Goal: Navigation & Orientation: Find specific page/section

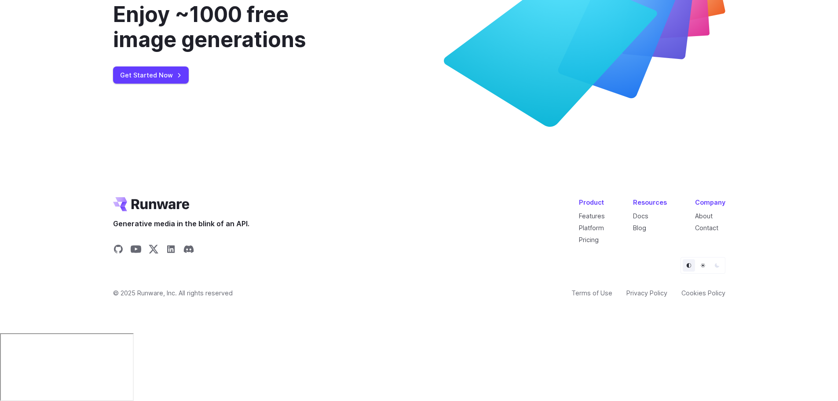
scroll to position [3382, 0]
click at [702, 220] on link "About" at bounding box center [704, 215] width 18 height 7
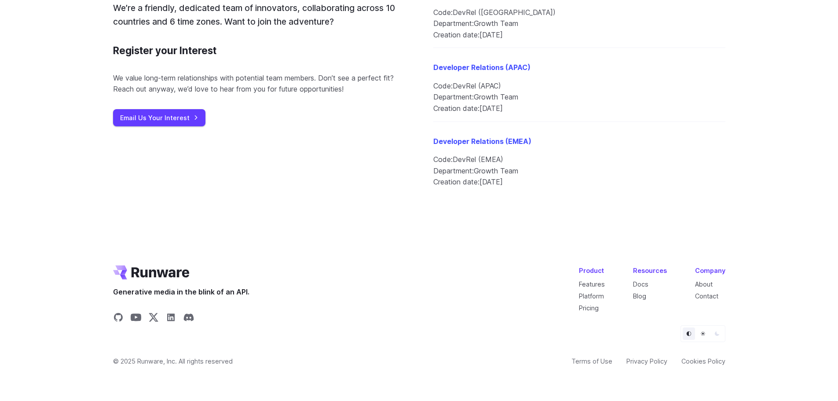
scroll to position [1108, 0]
click at [705, 294] on link "Contact" at bounding box center [706, 295] width 23 height 7
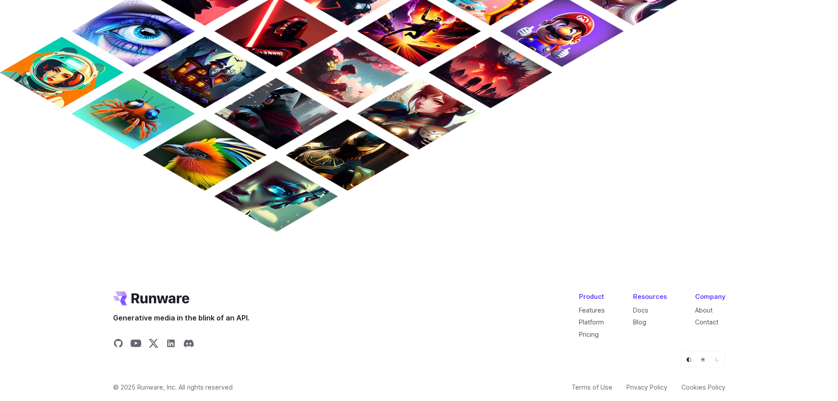
scroll to position [852, 0]
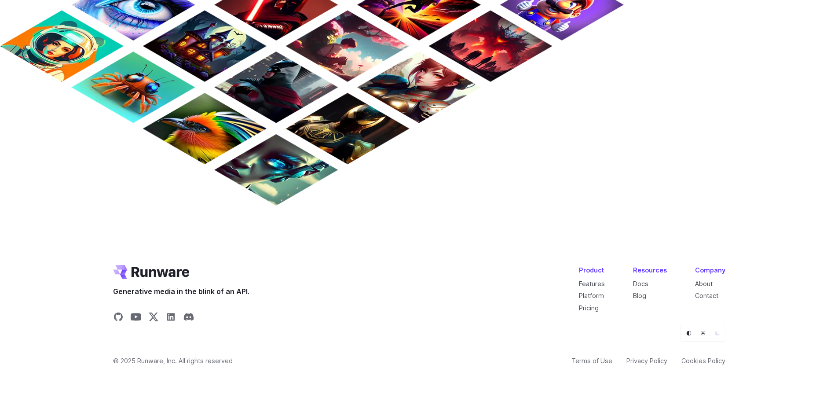
click at [691, 336] on icon "Default" at bounding box center [689, 332] width 5 height 5
click at [702, 334] on icon "Light" at bounding box center [703, 332] width 5 height 5
click at [691, 334] on icon "Default" at bounding box center [689, 332] width 5 height 5
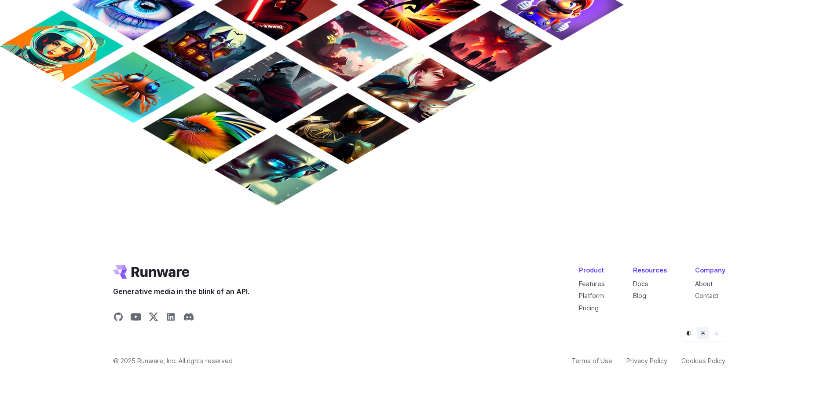
click at [691, 334] on icon "Default" at bounding box center [689, 332] width 5 height 5
click at [690, 333] on icon "Default" at bounding box center [689, 332] width 5 height 5
click at [720, 334] on button "Dark" at bounding box center [717, 333] width 12 height 12
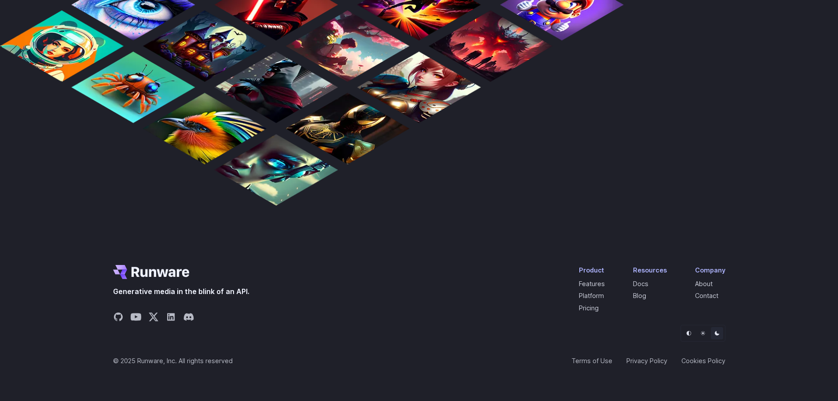
click at [720, 334] on icon "Dark" at bounding box center [717, 332] width 5 height 5
click at [704, 335] on button "Light" at bounding box center [703, 333] width 12 height 12
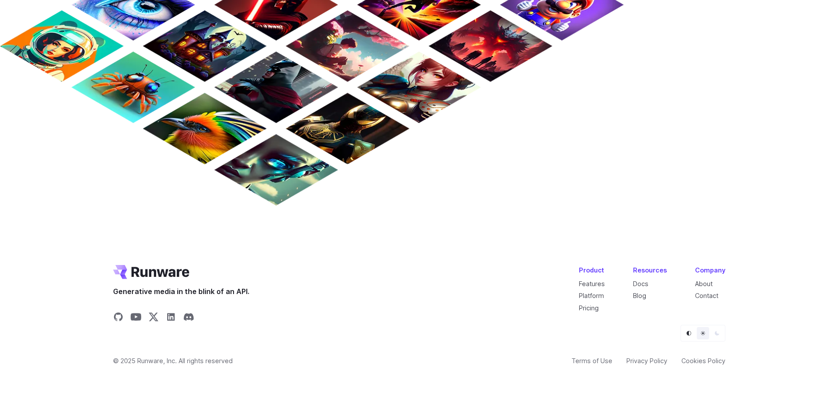
click at [704, 335] on icon "Light" at bounding box center [703, 332] width 5 height 5
click at [721, 334] on button "Dark" at bounding box center [717, 333] width 12 height 12
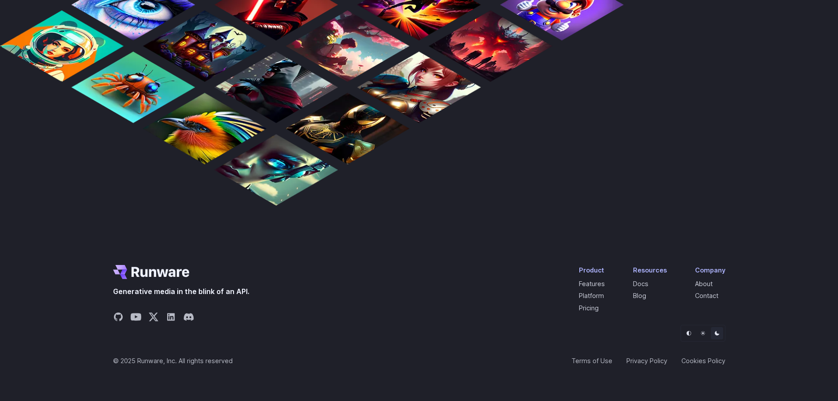
click at [690, 334] on icon "Default" at bounding box center [689, 332] width 5 height 5
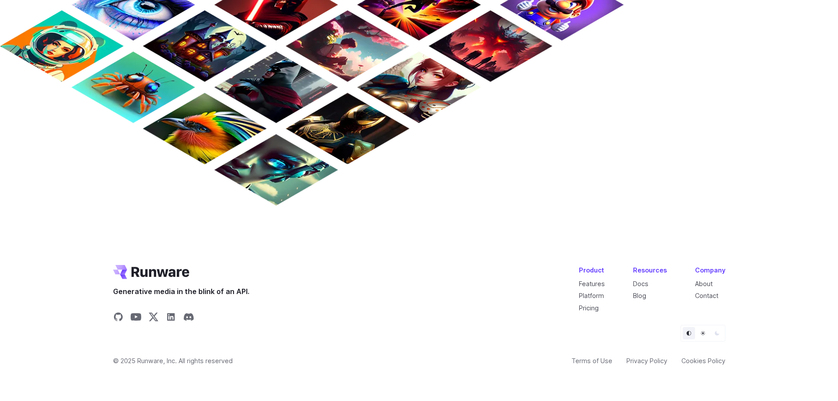
click at [690, 334] on icon "Default" at bounding box center [689, 332] width 5 height 5
click at [698, 334] on button "Light" at bounding box center [703, 333] width 12 height 12
click at [704, 335] on icon "Light" at bounding box center [703, 332] width 5 height 5
click at [707, 335] on button "Light" at bounding box center [703, 333] width 12 height 12
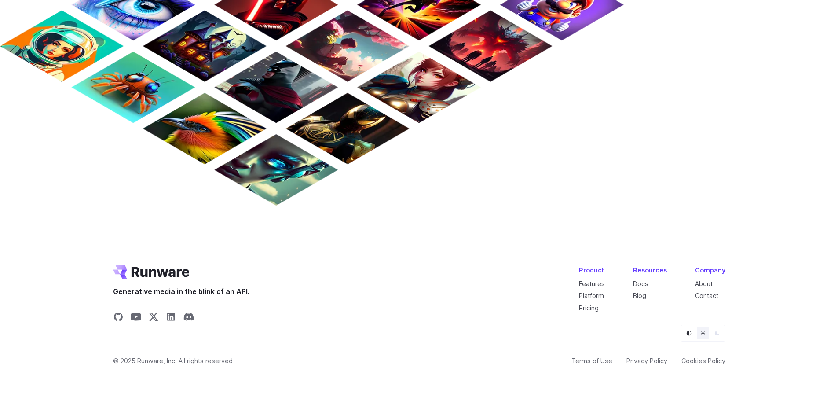
click at [715, 333] on icon "Dark" at bounding box center [717, 333] width 4 height 4
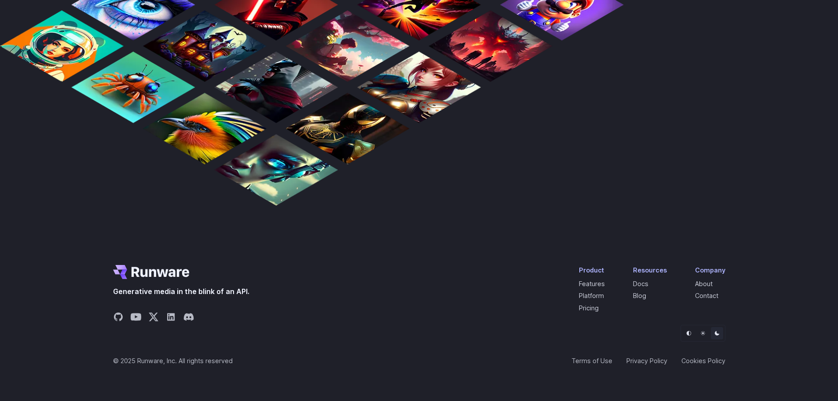
click at [687, 332] on icon "Default" at bounding box center [689, 332] width 5 height 5
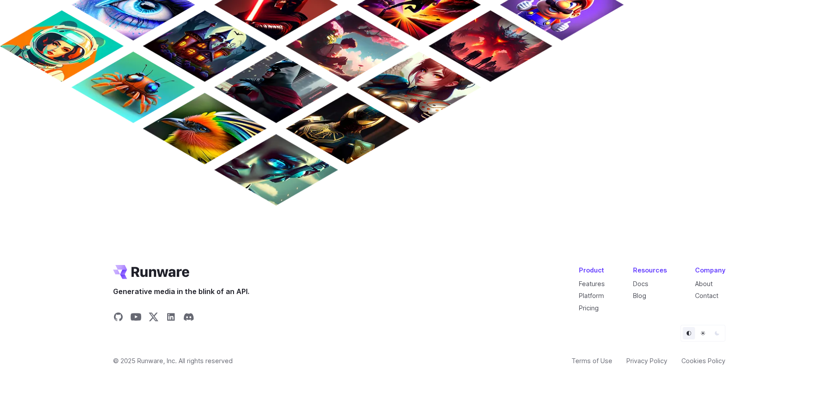
click at [722, 334] on button "Dark" at bounding box center [717, 333] width 12 height 12
